Goal: Information Seeking & Learning: Compare options

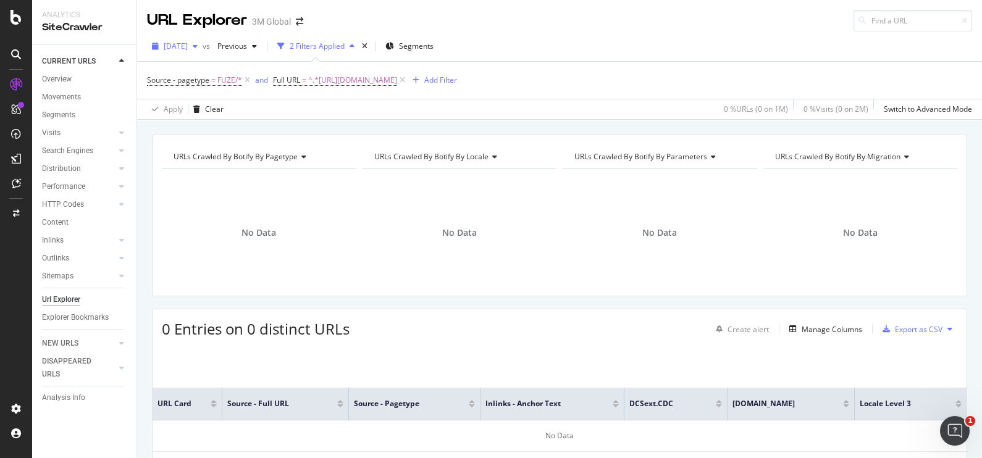
click at [198, 46] on icon "button" at bounding box center [195, 46] width 5 height 7
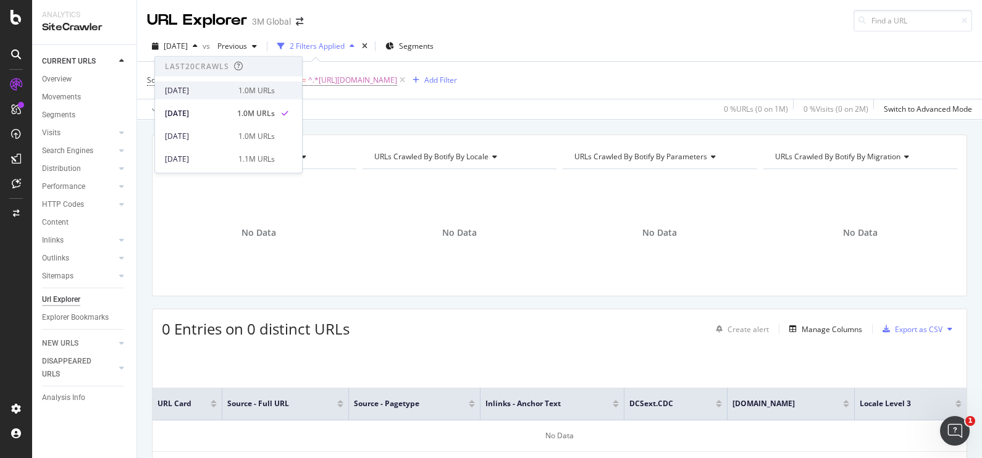
click at [224, 90] on div "[DATE]" at bounding box center [198, 90] width 66 height 11
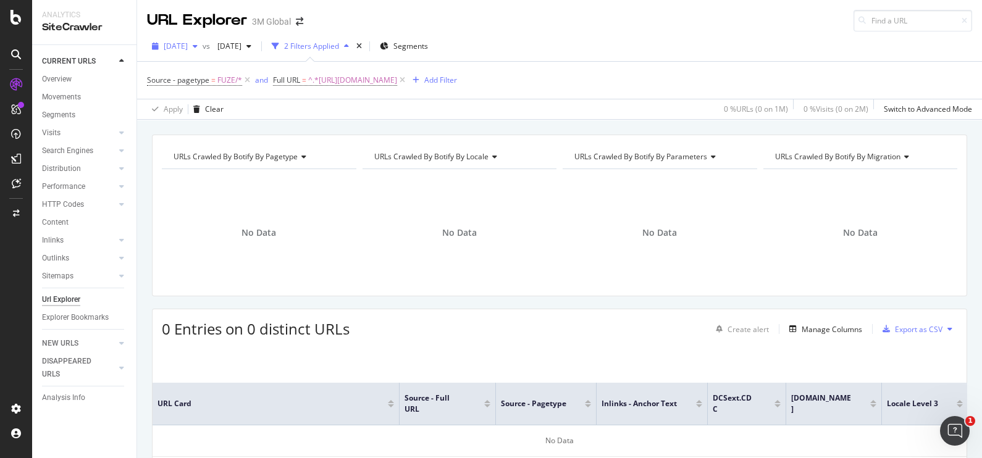
click at [203, 41] on div "[DATE]" at bounding box center [175, 46] width 56 height 19
click at [251, 44] on icon "button" at bounding box center [248, 46] width 5 height 7
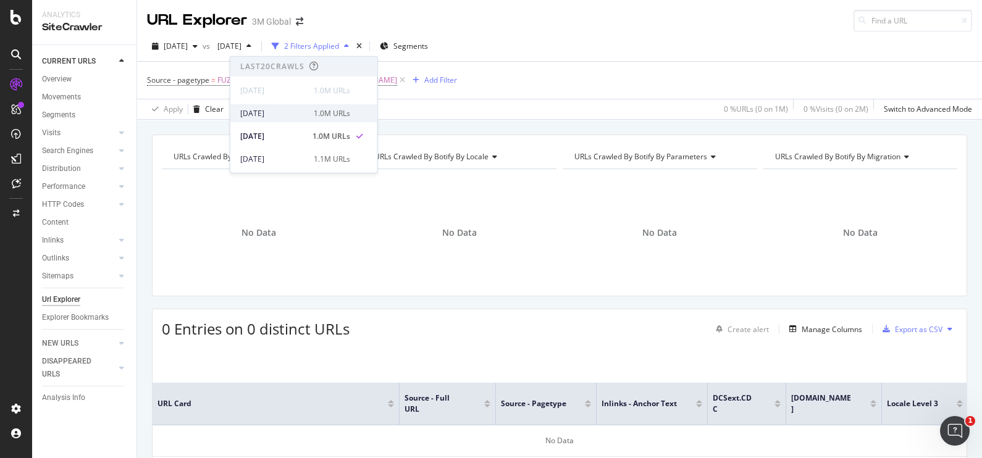
click at [296, 114] on div "[DATE]" at bounding box center [273, 112] width 66 height 11
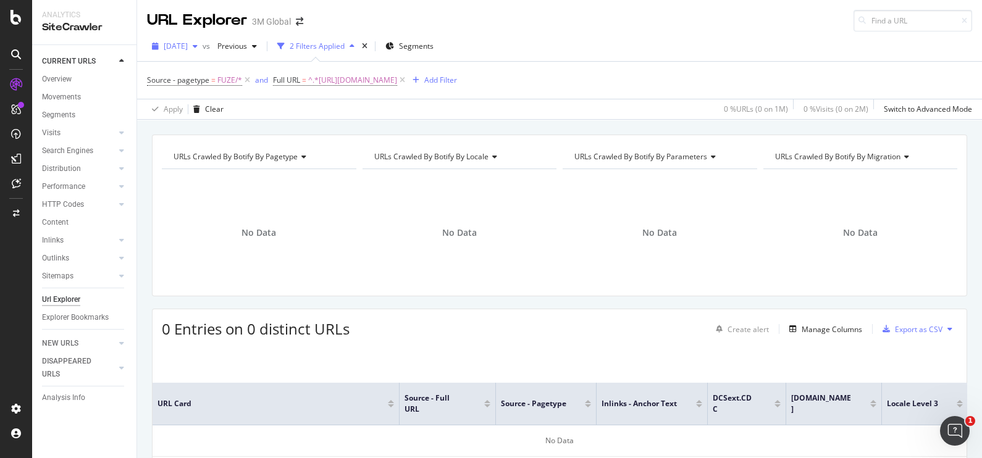
click at [203, 46] on div "button" at bounding box center [195, 46] width 15 height 7
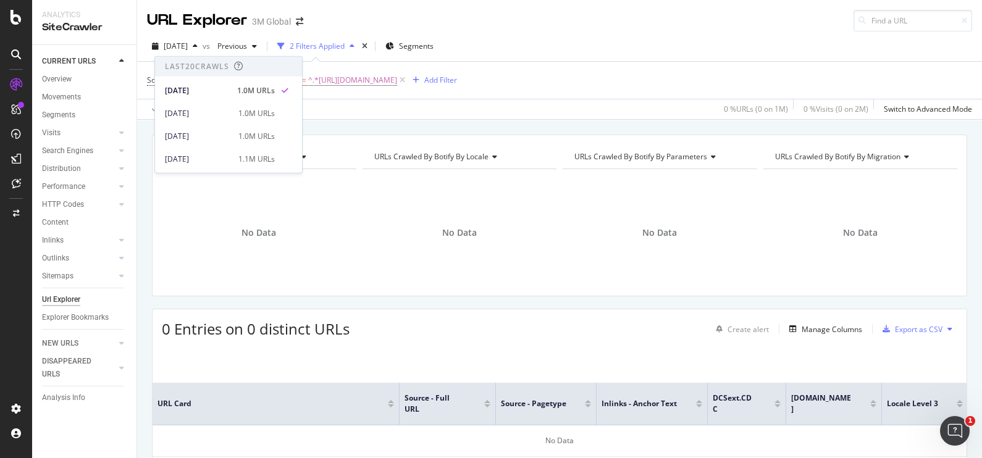
click at [432, 109] on div "Apply Clear 0 % URLs ( 0 on 1M ) 0 % Visits ( 0 on 2M ) Switch to Advanced Mode" at bounding box center [559, 109] width 845 height 20
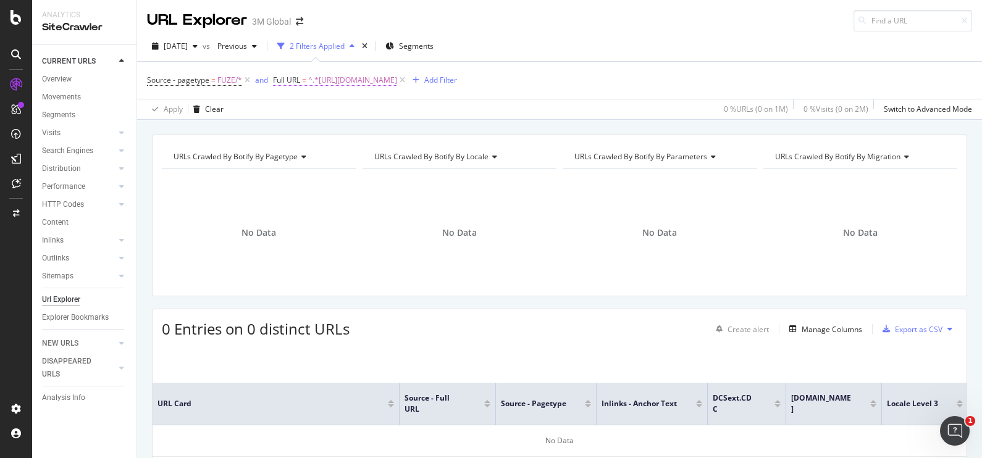
click at [397, 77] on span "^.*[URL][DOMAIN_NAME]" at bounding box center [352, 80] width 89 height 17
click at [407, 136] on div at bounding box center [410, 131] width 18 height 20
click at [377, 132] on input "text" at bounding box center [351, 131] width 135 height 20
paste input "[URL][DOMAIN_NAME]"
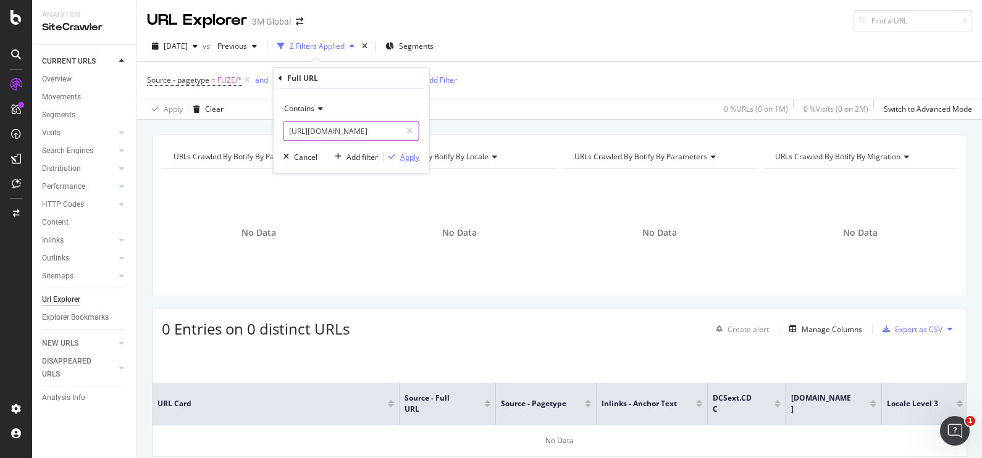
type input "[URL][DOMAIN_NAME]"
click at [396, 157] on div "button" at bounding box center [392, 156] width 17 height 7
drag, startPoint x: 396, startPoint y: 157, endPoint x: 495, endPoint y: 321, distance: 191.5
click at [495, 321] on div "URLs Crawled By Botify By pagetype Chart (by Value) Table Expand Export as CSV …" at bounding box center [559, 336] width 845 height 403
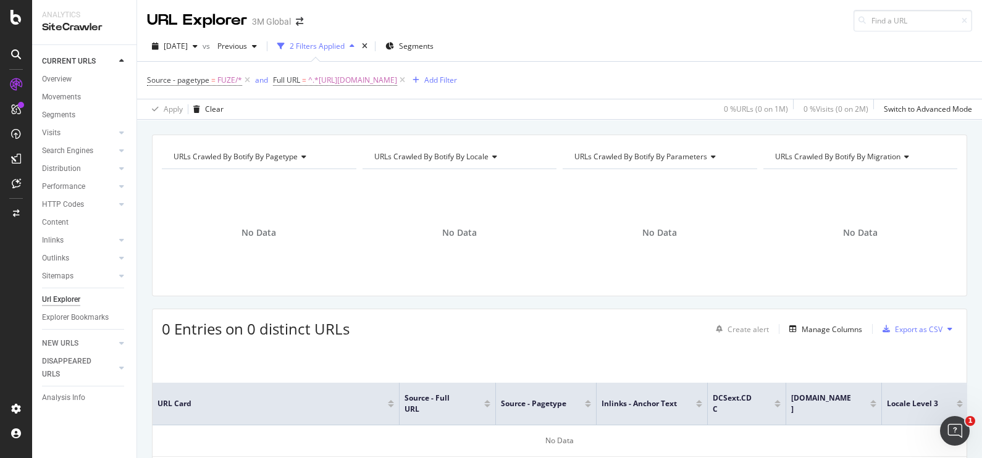
click at [530, 318] on div "0 Entries on 0 distinct URLs Create alert Manage Columns Export as CSV" at bounding box center [560, 324] width 814 height 30
click at [192, 292] on div "URLs Crawled By Botify By pagetype Chart (by Value) Table Expand Export as CSV …" at bounding box center [559, 216] width 815 height 162
click at [628, 48] on div "[DATE] vs Previous 2 Filters Applied Segments" at bounding box center [559, 48] width 845 height 25
